Goal: Information Seeking & Learning: Check status

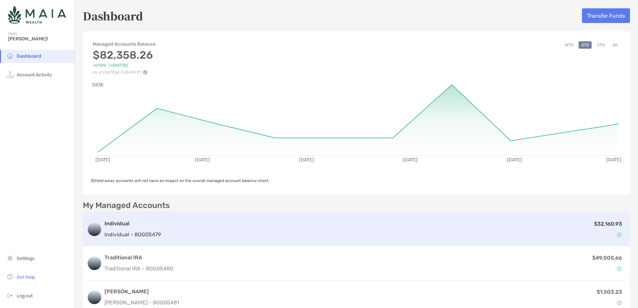
click at [216, 231] on div "$32,160.93" at bounding box center [394, 229] width 462 height 19
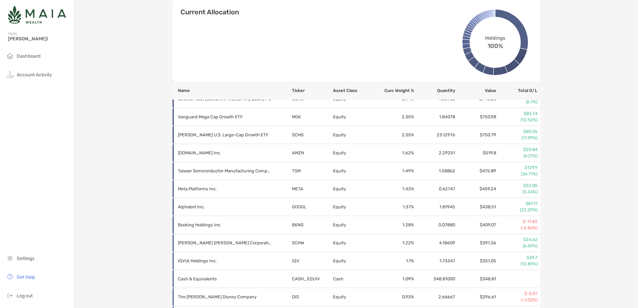
scroll to position [463, 0]
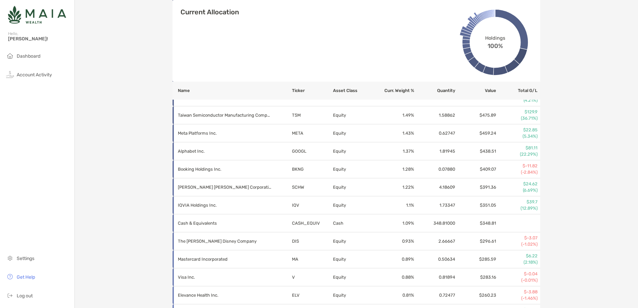
click at [125, 133] on div "Individual - Individual 8OG05479 Transfer Funds Overview Info Transactions Upco…" at bounding box center [356, 74] width 563 height 1074
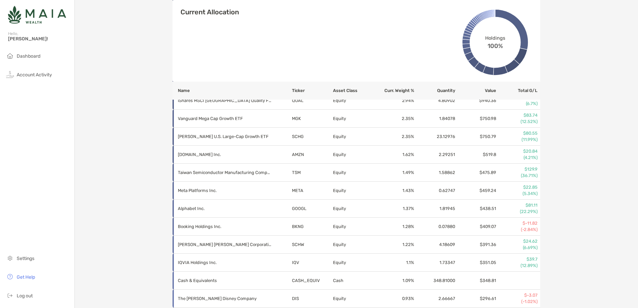
scroll to position [363, 0]
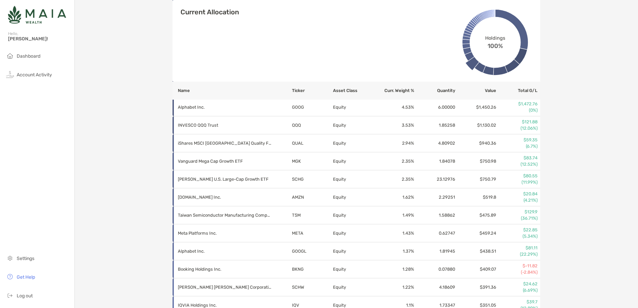
click at [596, 170] on div "Individual - Individual 8OG05479 Transfer Funds Overview Info Transactions Upco…" at bounding box center [356, 174] width 563 height 1074
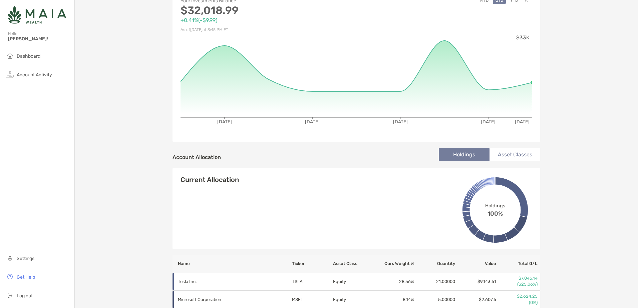
scroll to position [0, 0]
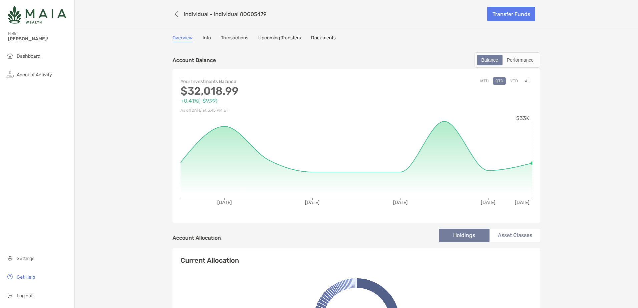
click at [526, 83] on button "All" at bounding box center [527, 80] width 10 height 7
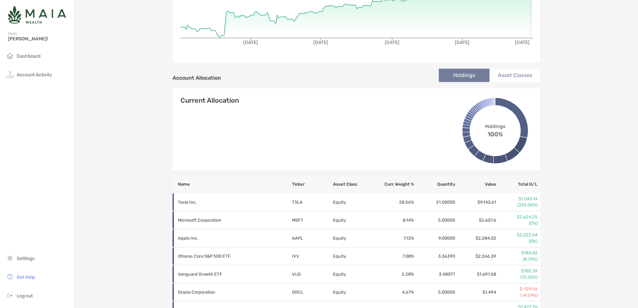
scroll to position [220, 0]
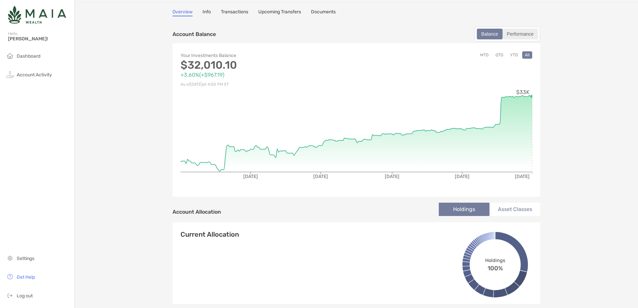
scroll to position [0, 0]
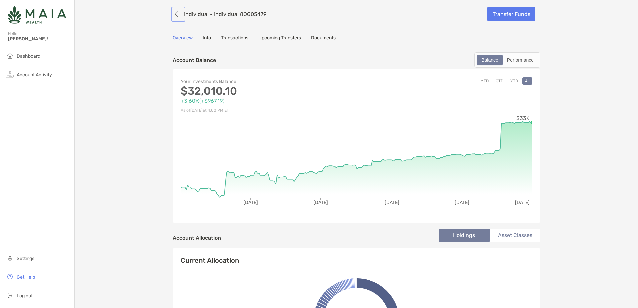
click at [176, 14] on button "button" at bounding box center [177, 14] width 11 height 12
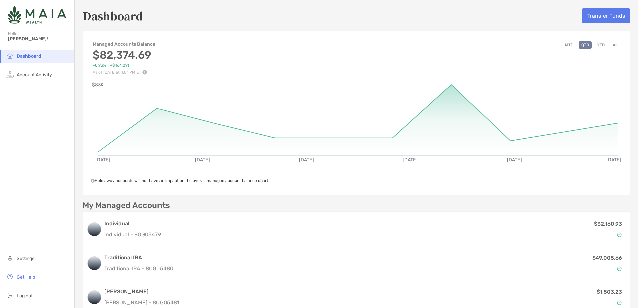
click at [510, 69] on div "Managed Accounts Balance $82,374.69 +0.93% (+$464.09) As of [DATE] 4:01 PM ET M…" at bounding box center [356, 55] width 547 height 40
click at [610, 47] on button "All" at bounding box center [615, 44] width 10 height 7
